Goal: Task Accomplishment & Management: Manage account settings

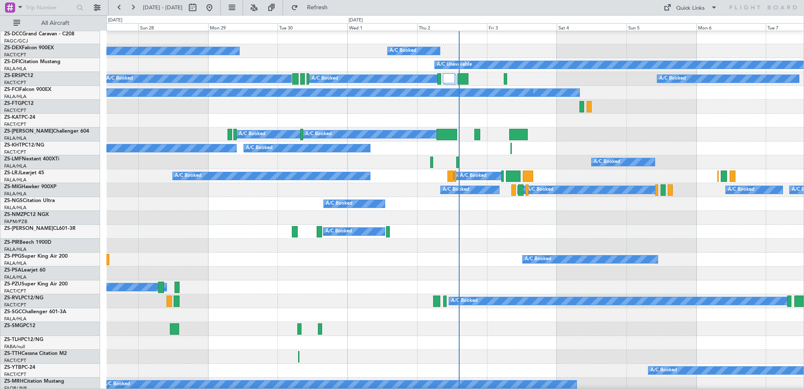
scroll to position [210, 0]
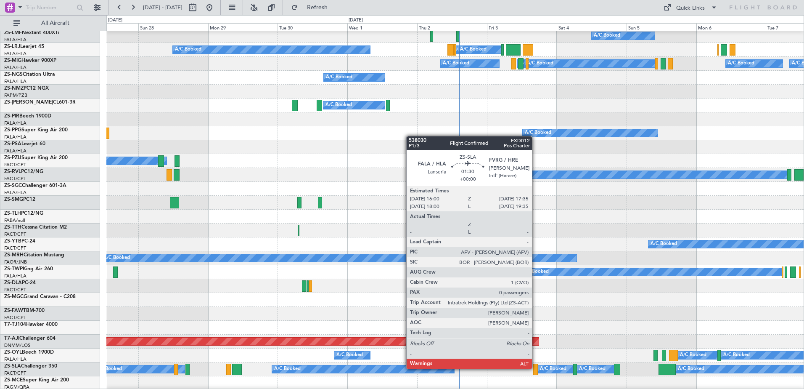
click at [536, 369] on div at bounding box center [535, 368] width 5 height 11
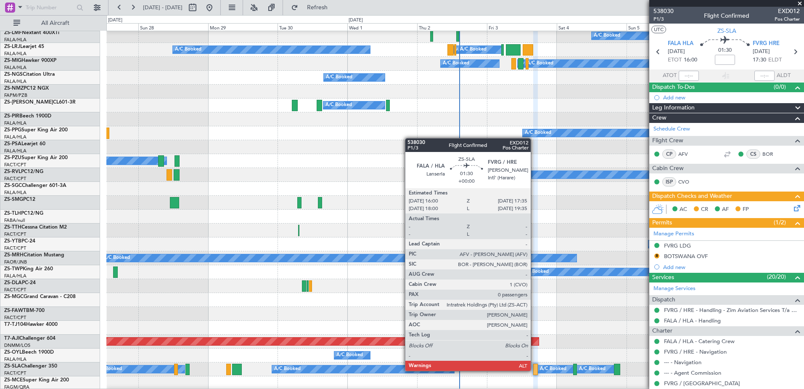
click at [535, 371] on div at bounding box center [535, 368] width 5 height 11
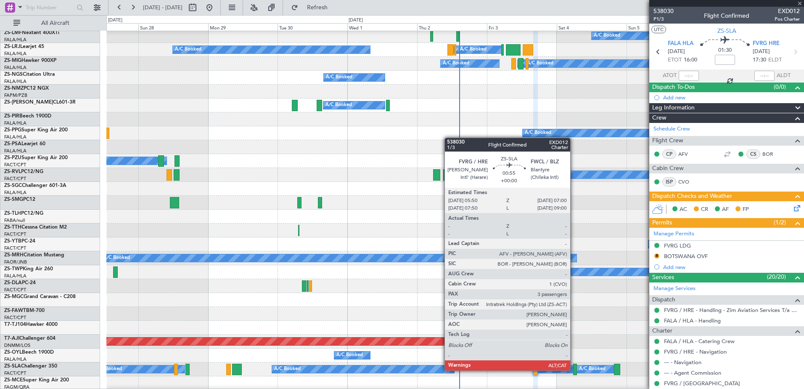
click at [574, 370] on div at bounding box center [575, 368] width 4 height 11
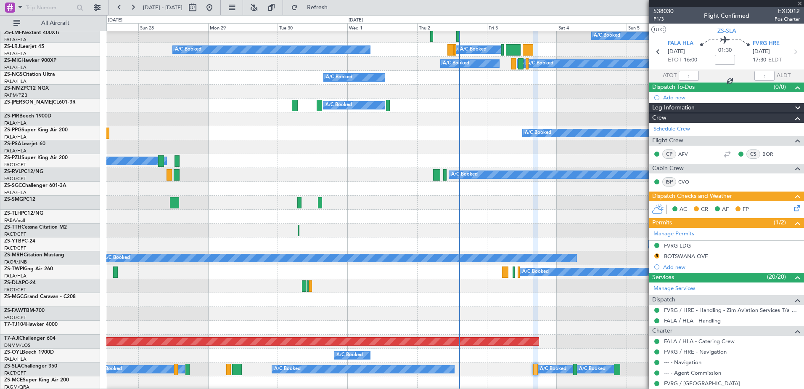
click at [574, 370] on div at bounding box center [575, 368] width 4 height 11
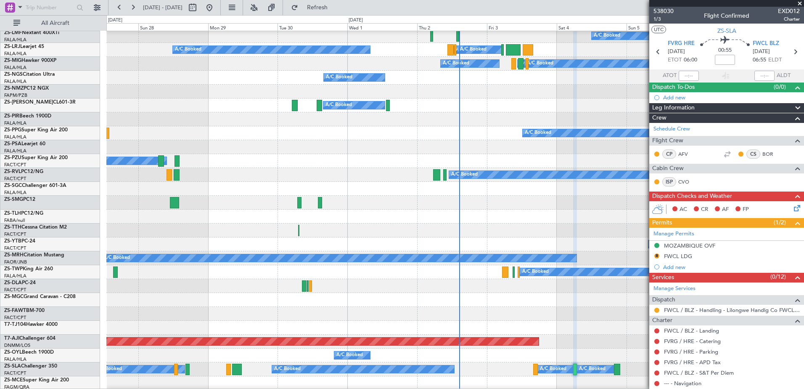
scroll to position [42, 0]
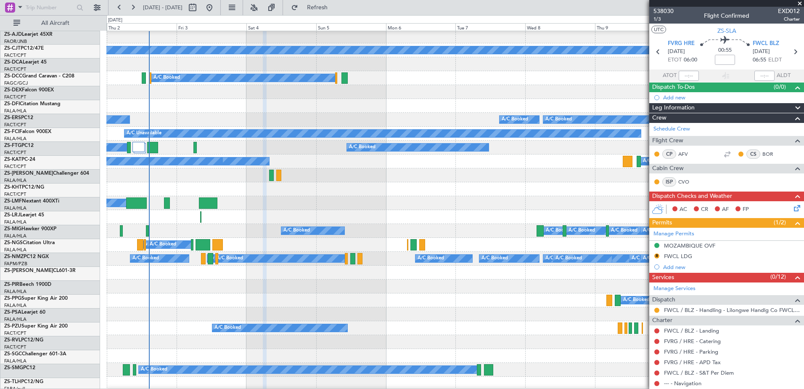
click at [241, 212] on div "A/C Booked" at bounding box center [454, 217] width 697 height 14
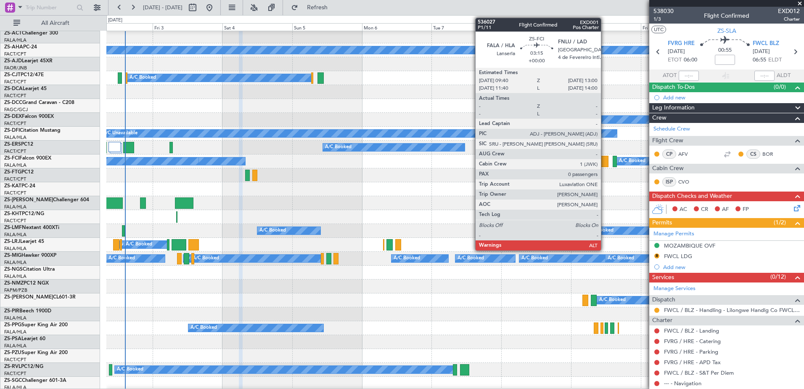
click at [605, 158] on div at bounding box center [604, 161] width 10 height 11
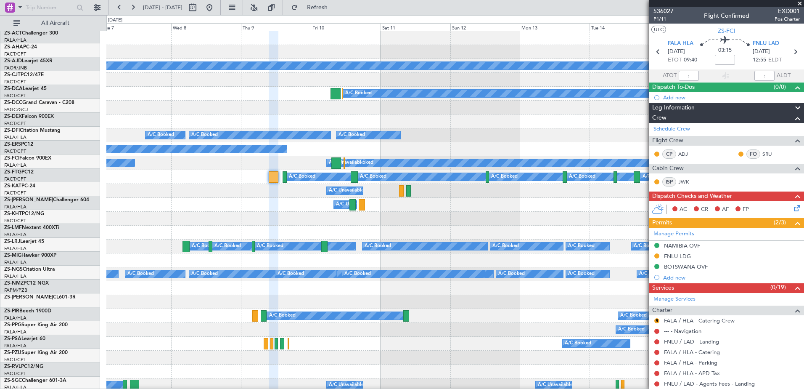
scroll to position [0, 0]
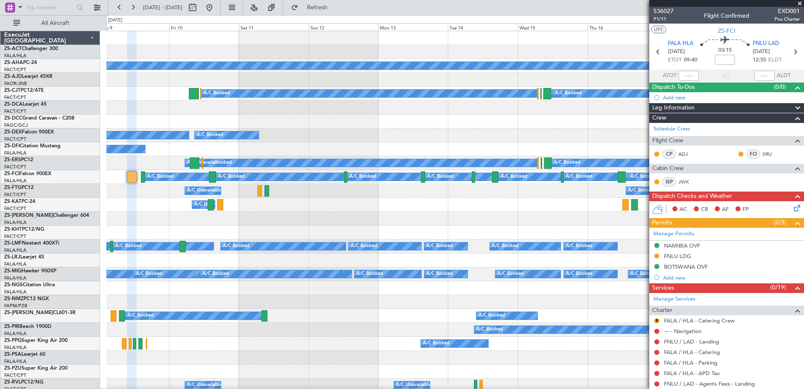
click at [27, 205] on div "Planned Maint A/C Booked A/C Booked A/C Booked A/C Booked A/C Booked A/C Booked…" at bounding box center [402, 202] width 804 height 374
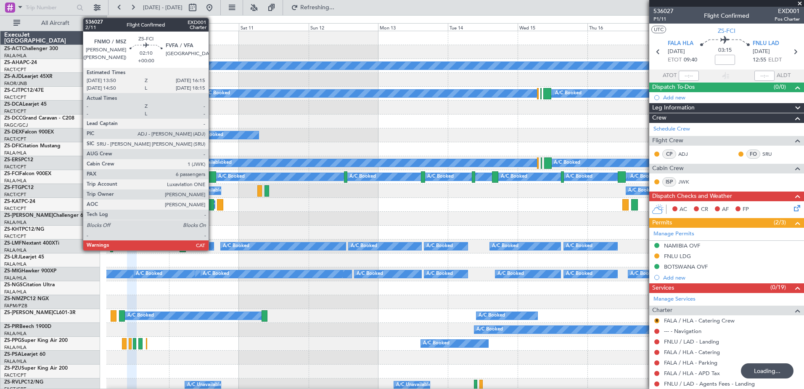
click at [212, 177] on div at bounding box center [212, 176] width 7 height 11
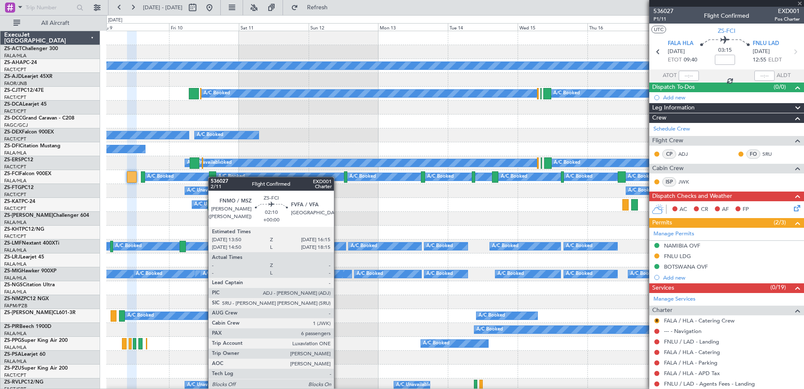
click at [212, 177] on div at bounding box center [212, 176] width 7 height 11
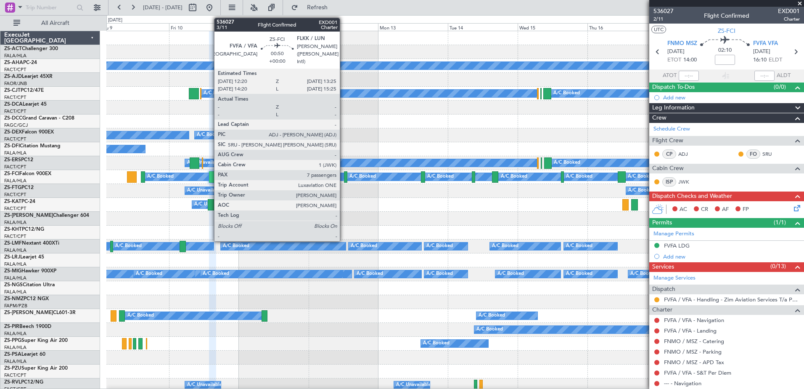
click at [344, 179] on div at bounding box center [345, 176] width 3 height 11
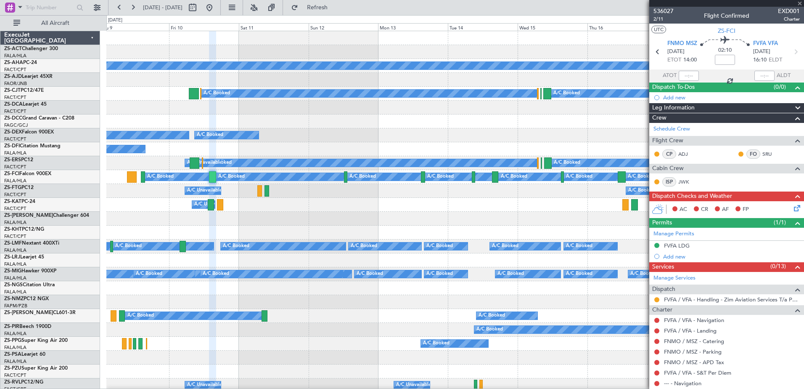
click at [344, 180] on div at bounding box center [345, 176] width 3 height 11
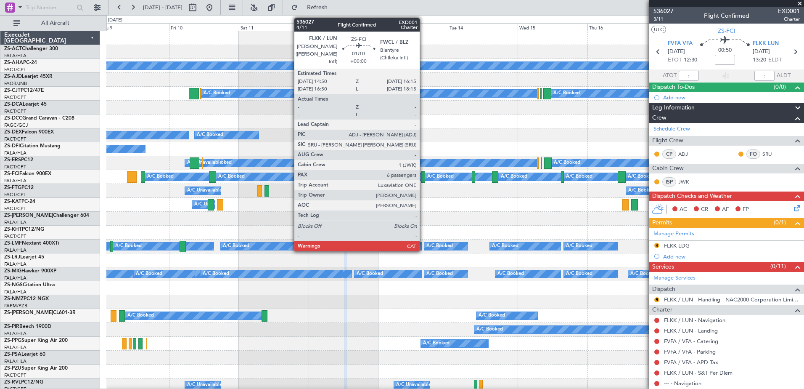
click at [424, 177] on div at bounding box center [423, 176] width 4 height 11
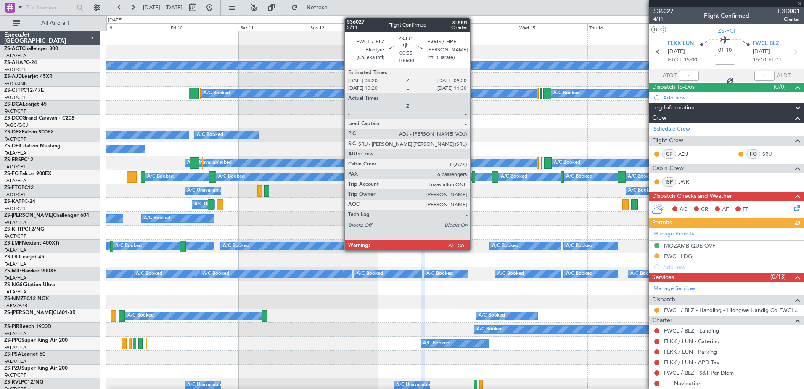
click at [474, 180] on div at bounding box center [474, 176] width 4 height 11
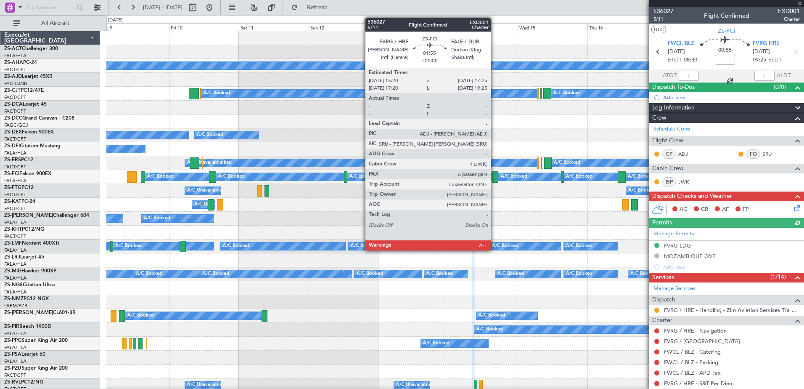
click at [498, 177] on div at bounding box center [495, 176] width 6 height 11
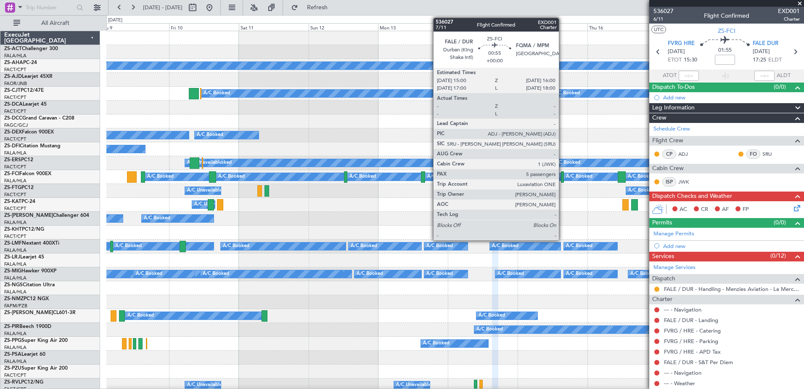
click at [563, 180] on div at bounding box center [562, 176] width 3 height 11
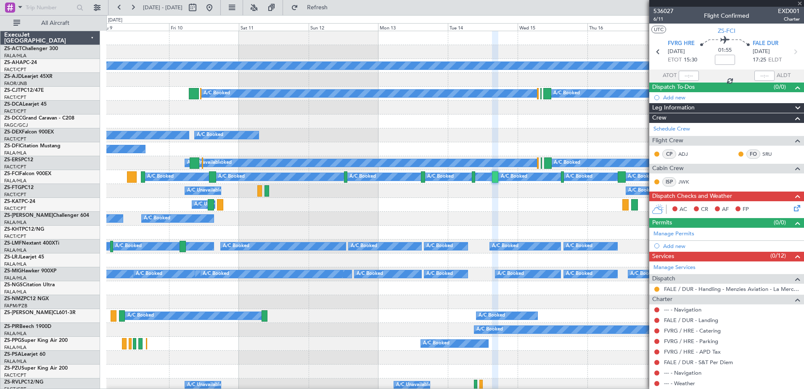
type input "5"
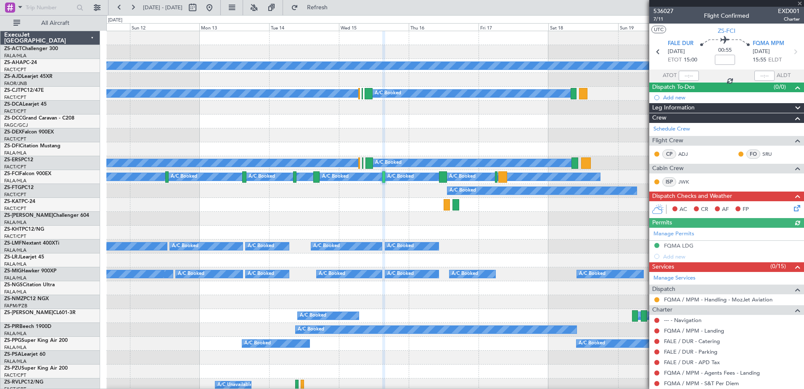
click at [408, 221] on div "Planned Maint A/C Booked A/C Booked A/C Booked A/C Booked A/C Booked A/C Booked…" at bounding box center [454, 378] width 697 height 694
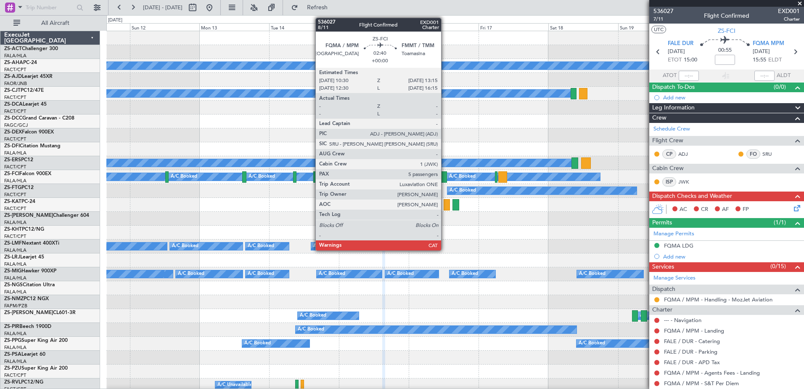
click at [445, 178] on div at bounding box center [443, 176] width 8 height 11
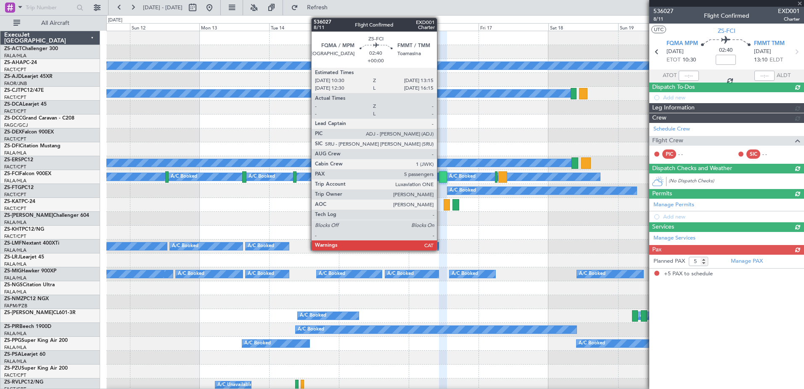
click at [441, 177] on div at bounding box center [443, 176] width 8 height 11
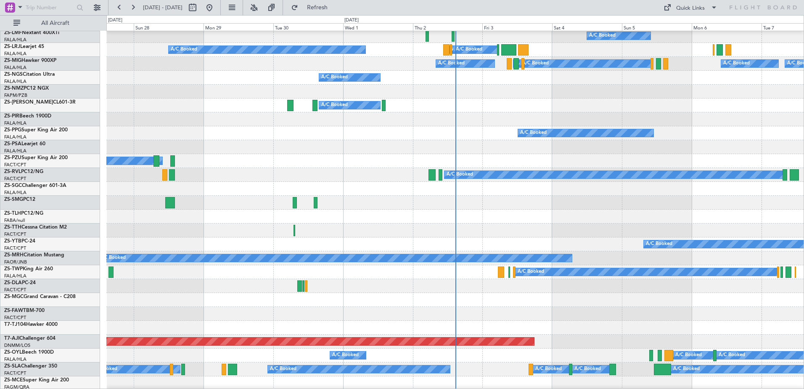
scroll to position [252, 0]
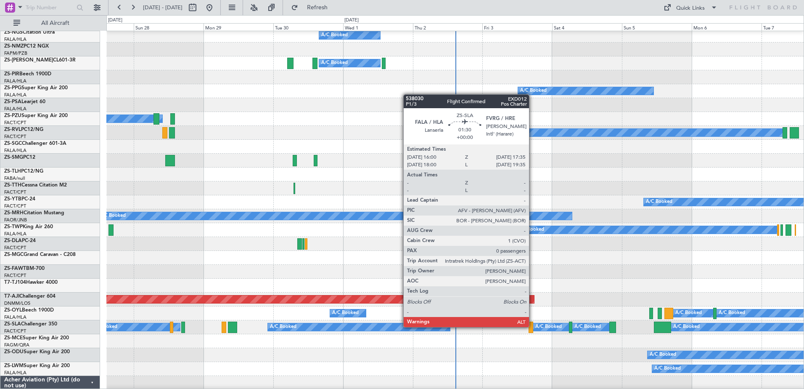
click at [532, 327] on div at bounding box center [531, 326] width 5 height 11
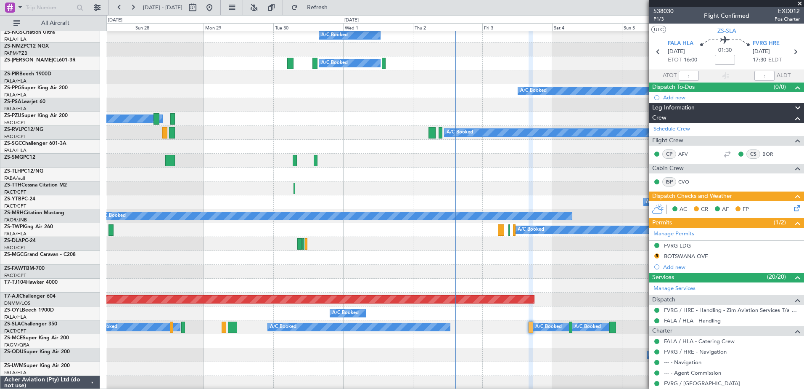
drag, startPoint x: 799, startPoint y: 2, endPoint x: 786, endPoint y: 3, distance: 13.0
click at [799, 2] on span at bounding box center [800, 4] width 8 height 8
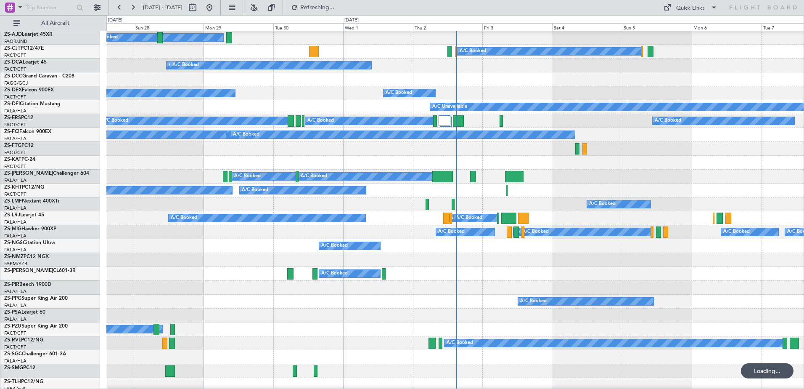
scroll to position [0, 0]
